Goal: Information Seeking & Learning: Learn about a topic

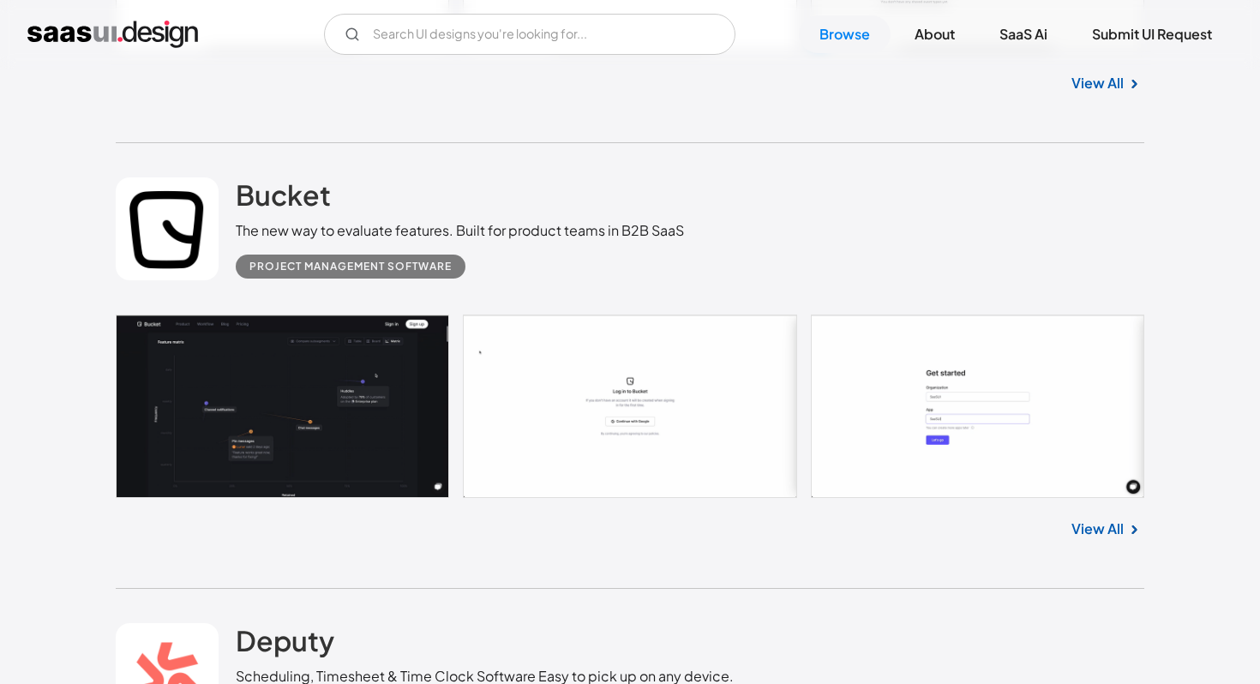
scroll to position [16405, 0]
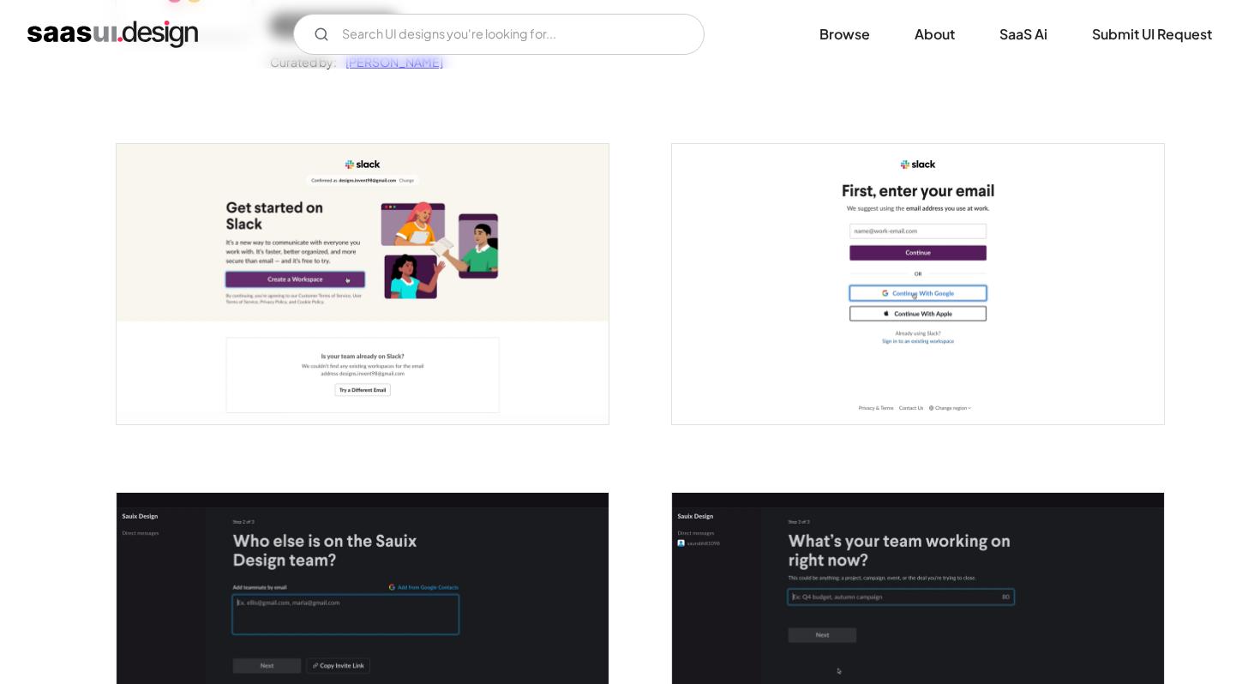
scroll to position [242, 0]
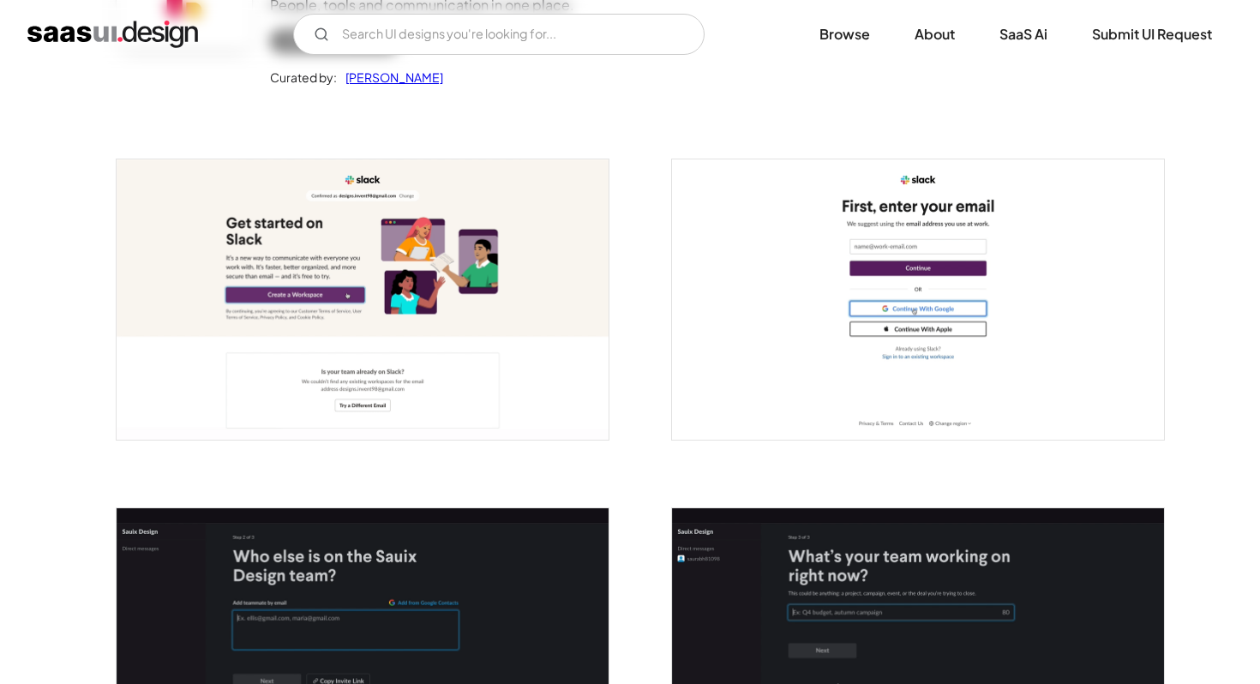
click at [444, 330] on img "open lightbox" at bounding box center [363, 299] width 492 height 280
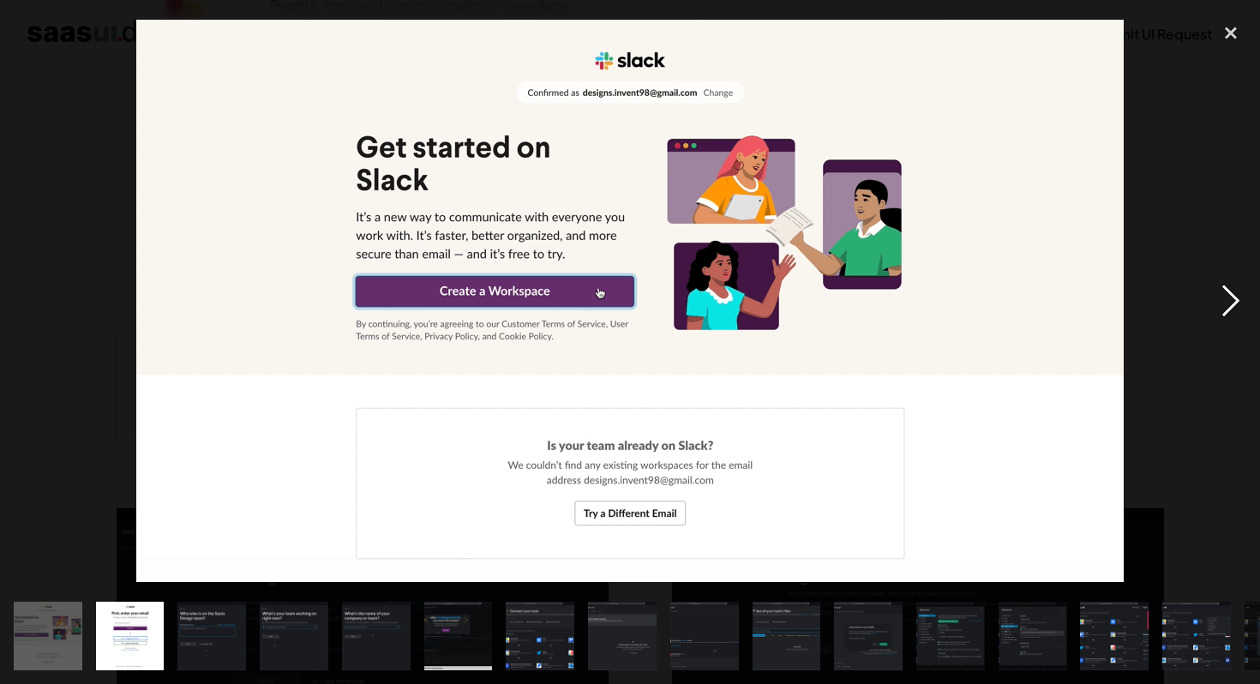
click at [1228, 299] on div "next image" at bounding box center [1231, 301] width 58 height 574
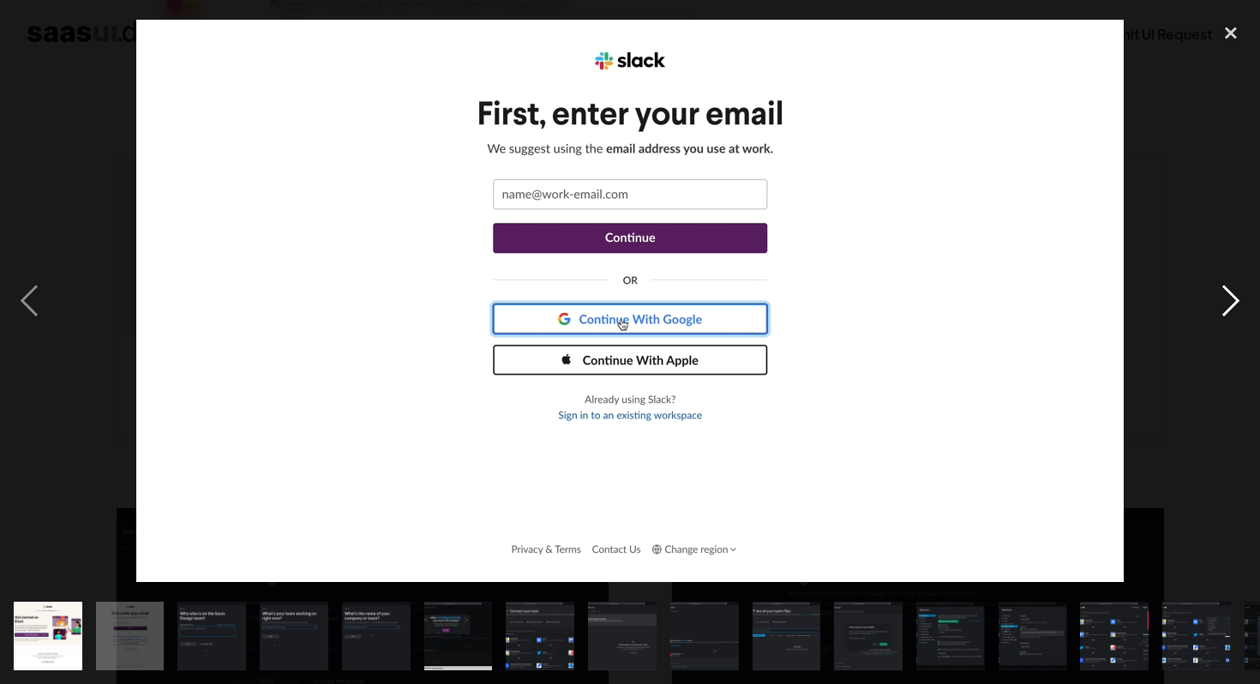
click at [1231, 303] on div "next image" at bounding box center [1231, 301] width 58 height 574
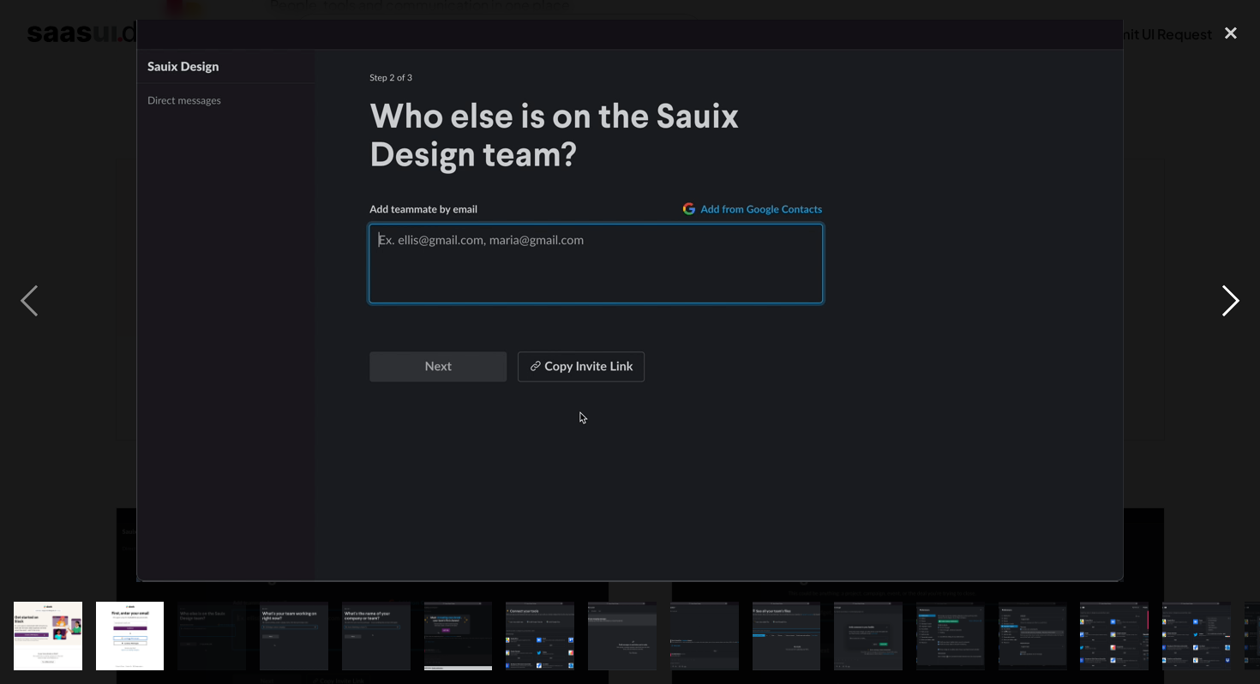
click at [1231, 303] on div "next image" at bounding box center [1231, 301] width 58 height 574
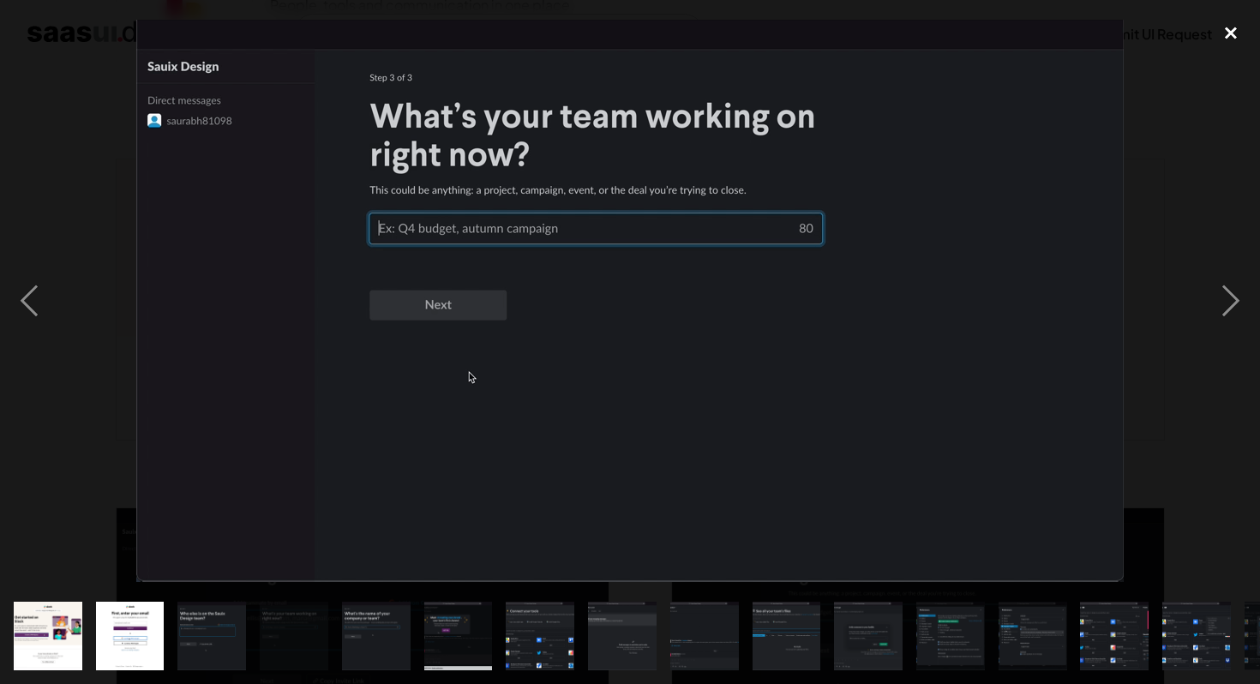
click at [1232, 27] on div "close lightbox" at bounding box center [1231, 33] width 58 height 38
